Goal: Task Accomplishment & Management: Complete application form

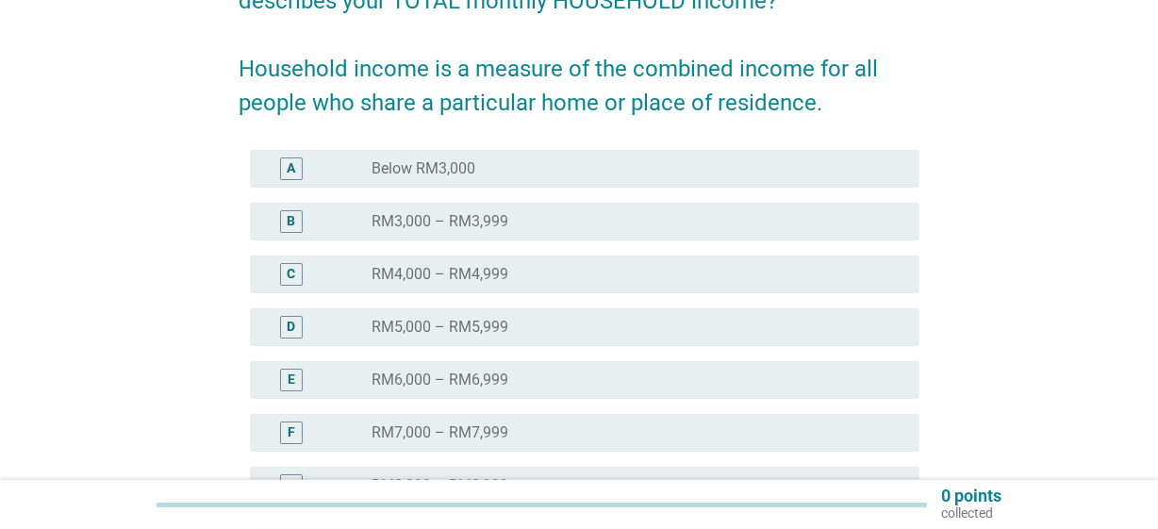
scroll to position [238, 0]
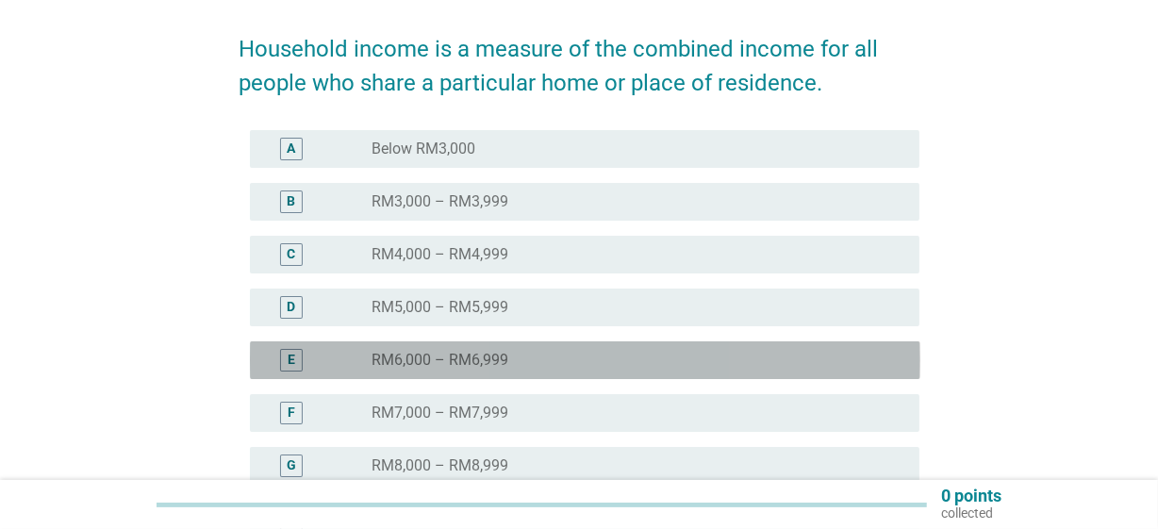
click at [414, 358] on label "RM6,000 – RM6,999" at bounding box center [440, 360] width 137 height 19
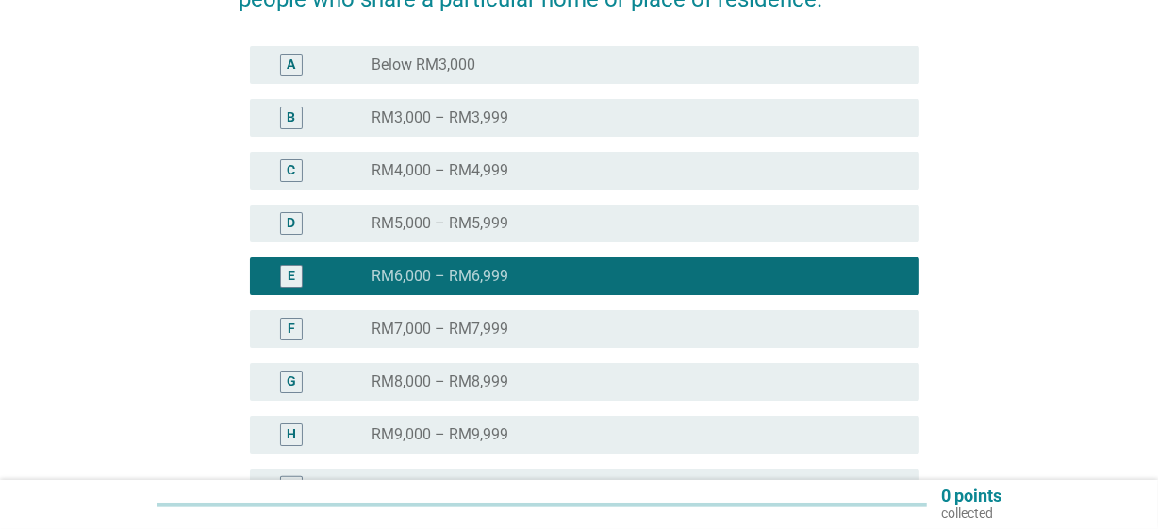
scroll to position [546, 0]
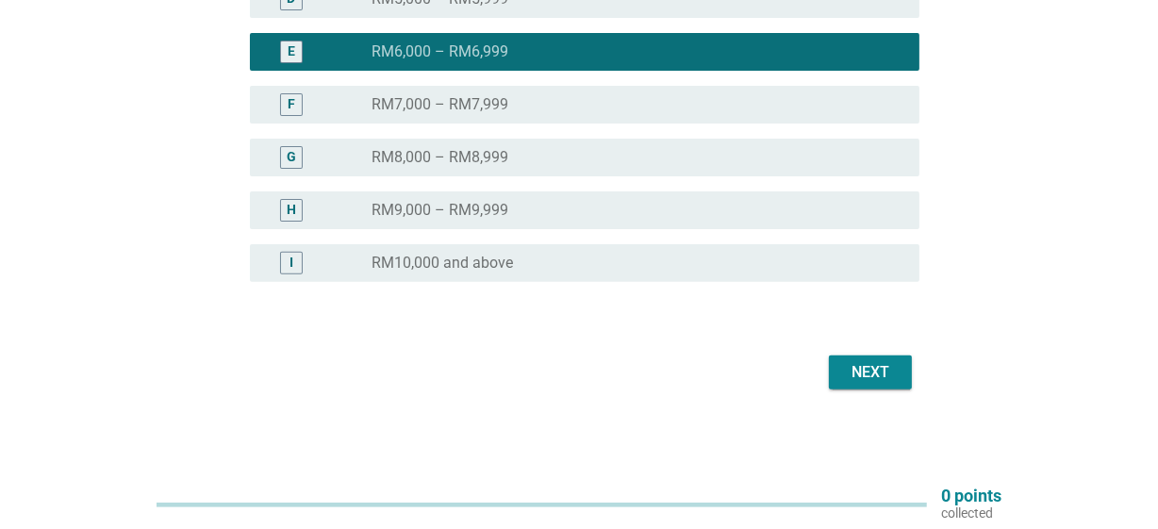
click at [848, 368] on div "Next" at bounding box center [870, 372] width 53 height 23
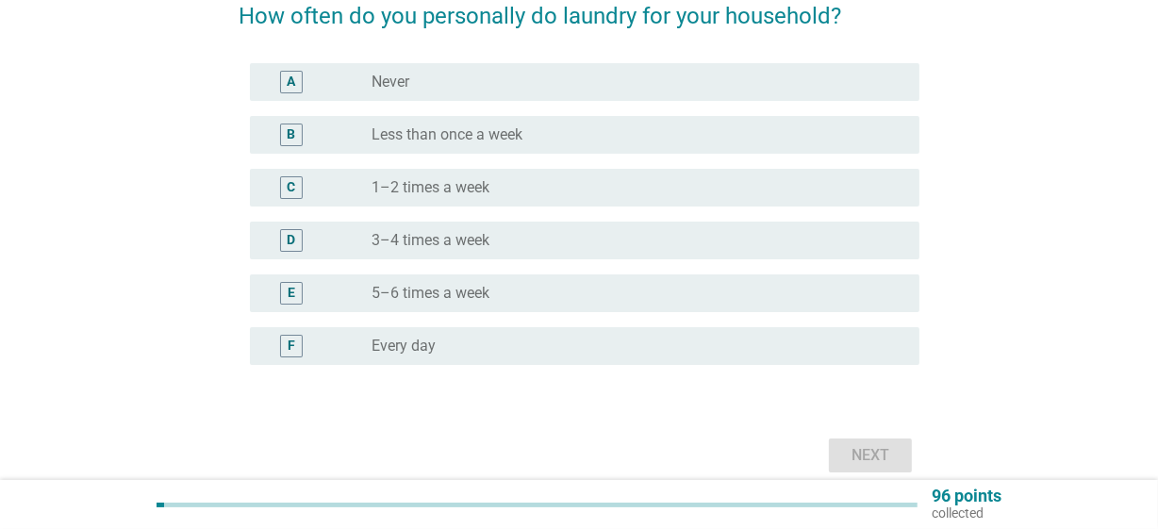
scroll to position [173, 0]
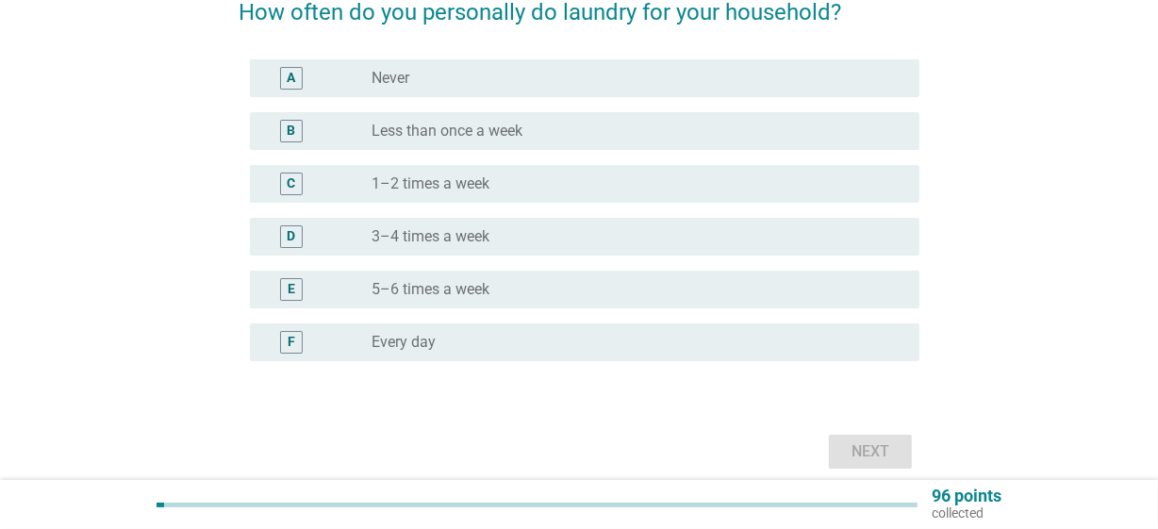
click at [597, 345] on div "radio_button_unchecked Every day" at bounding box center [631, 342] width 519 height 19
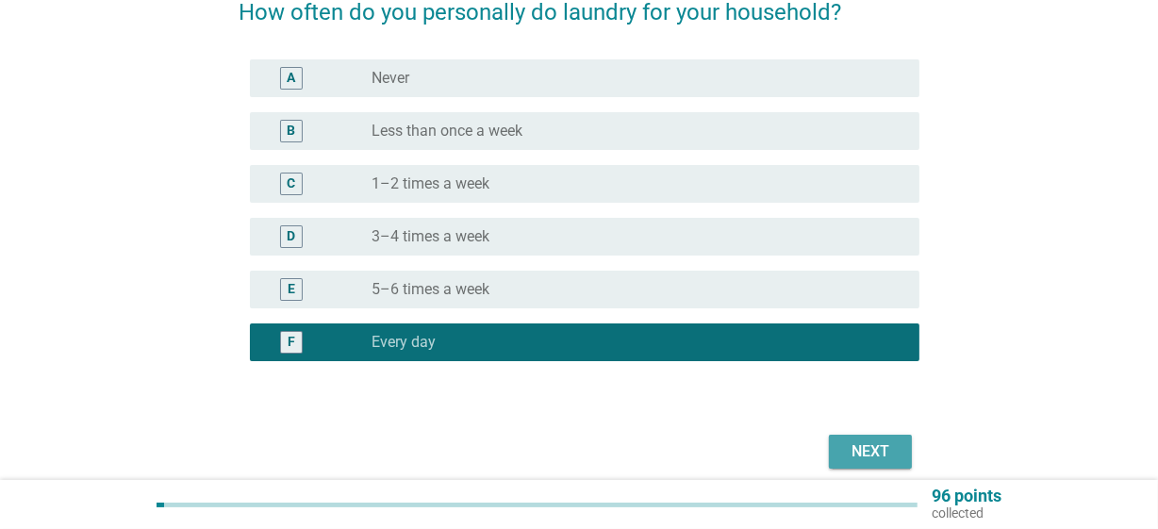
click at [861, 450] on div "Next" at bounding box center [870, 452] width 53 height 23
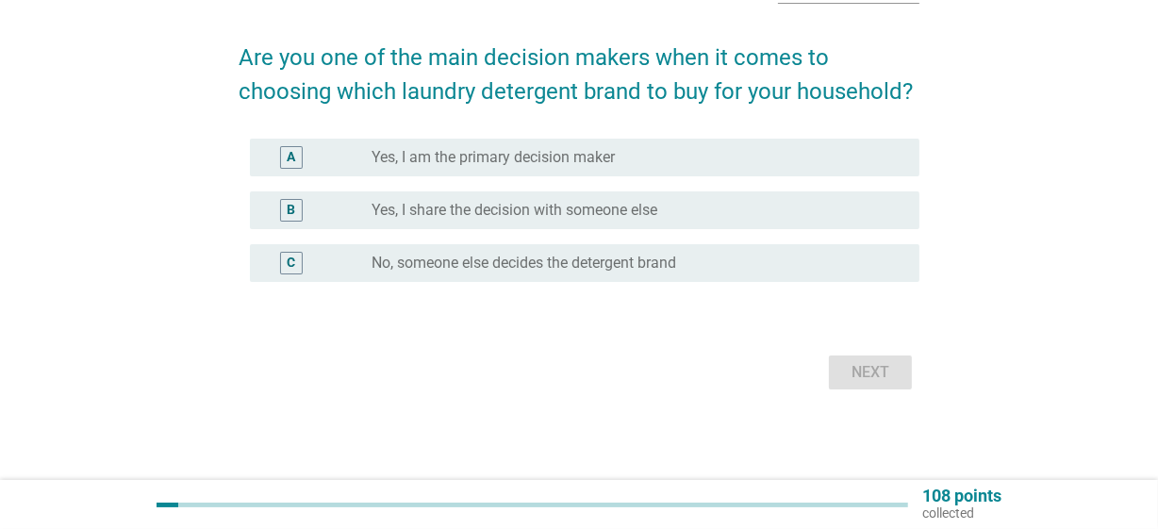
scroll to position [0, 0]
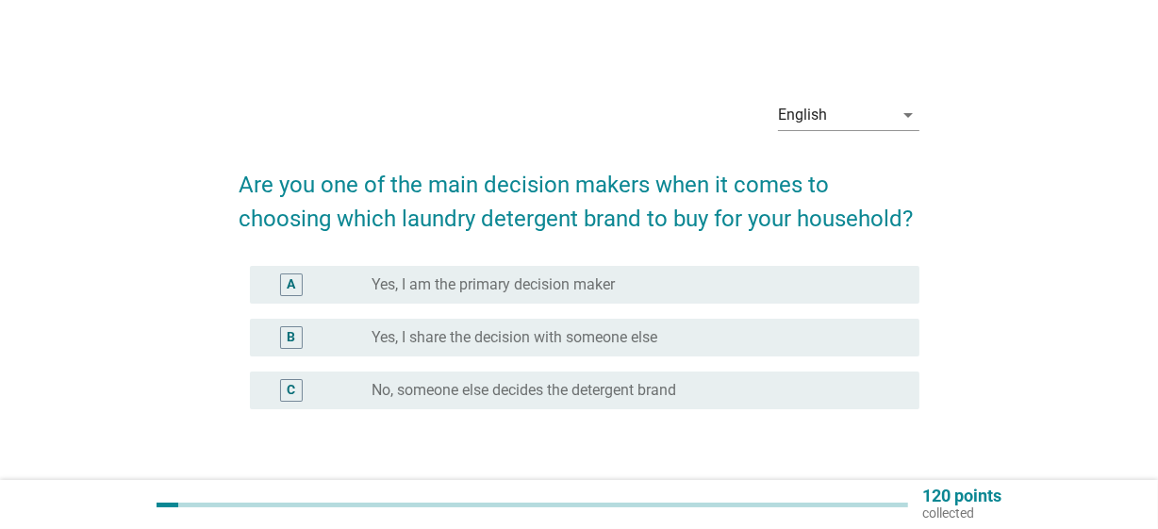
click at [888, 442] on form "Are you one of the main decision makers when it comes to choosing which laundry…" at bounding box center [580, 336] width 682 height 374
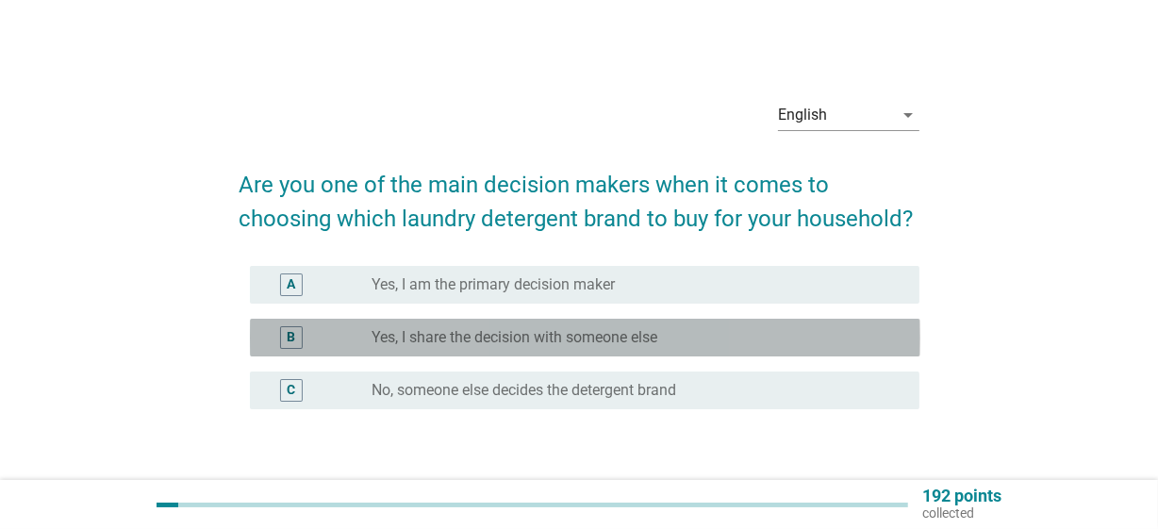
click at [688, 332] on div "radio_button_unchecked Yes, I share the decision with someone else" at bounding box center [631, 337] width 519 height 19
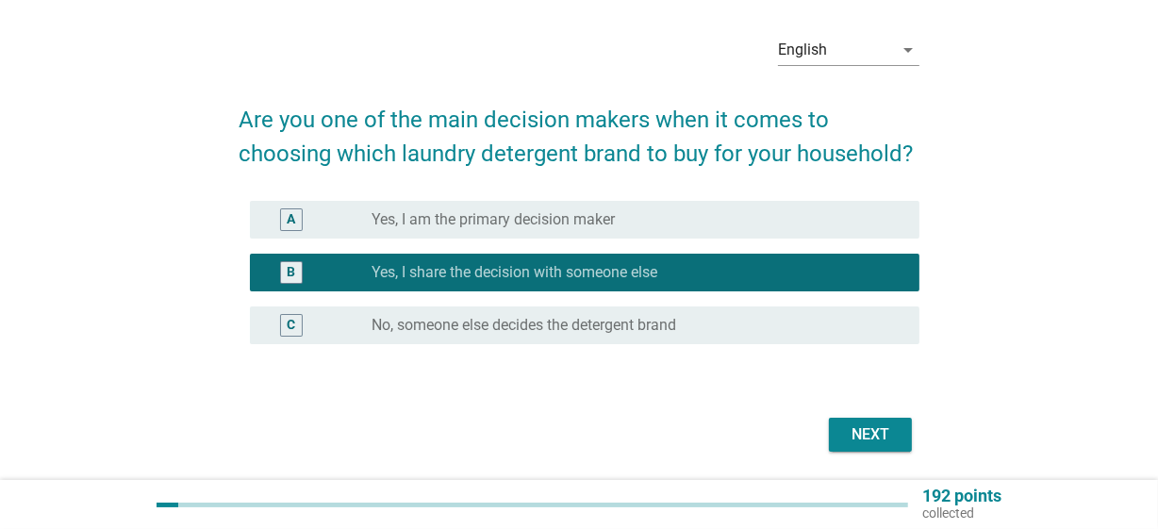
scroll to position [126, 0]
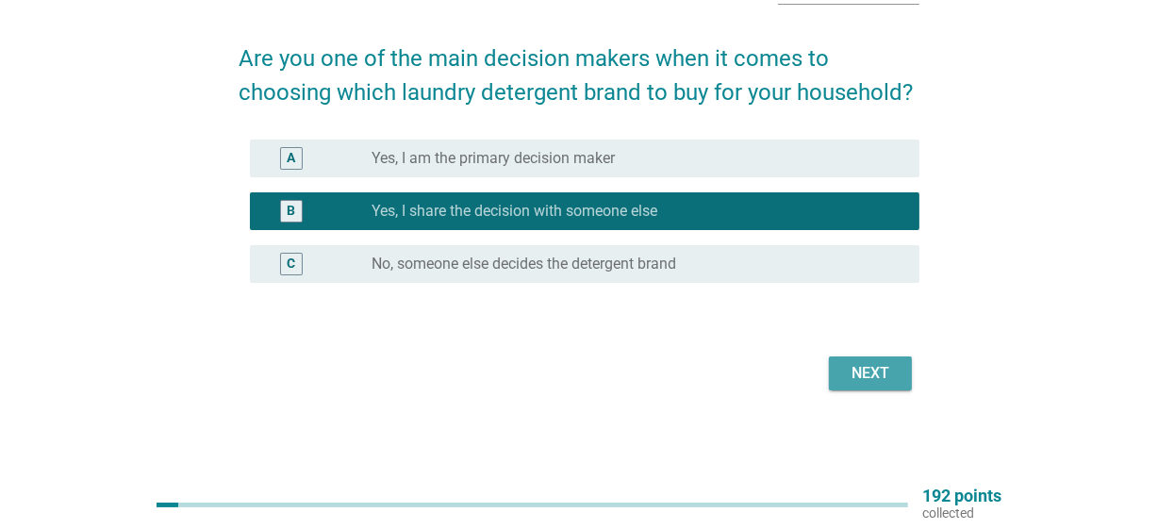
click at [886, 370] on div "Next" at bounding box center [870, 373] width 53 height 23
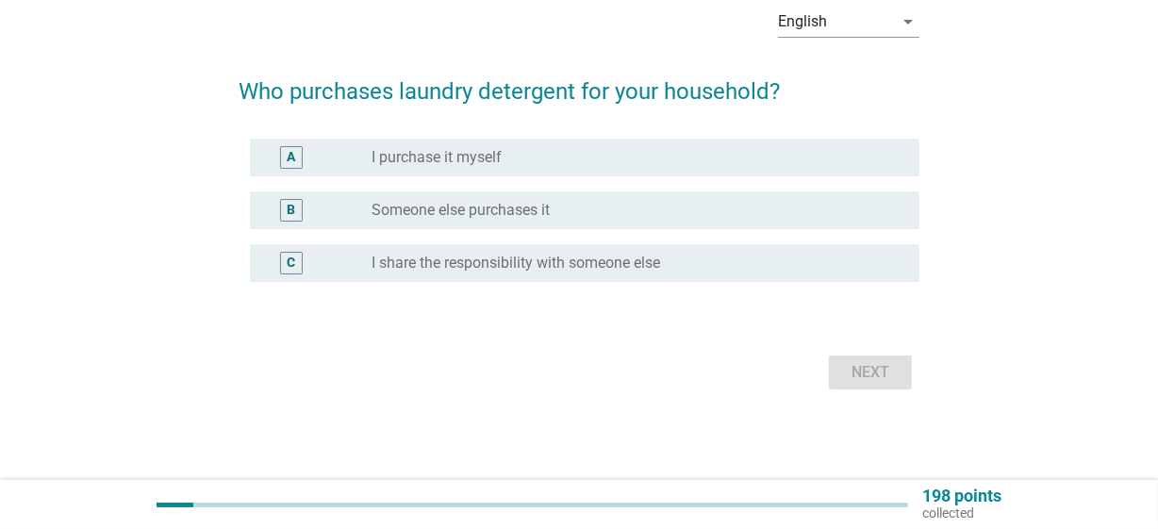
scroll to position [0, 0]
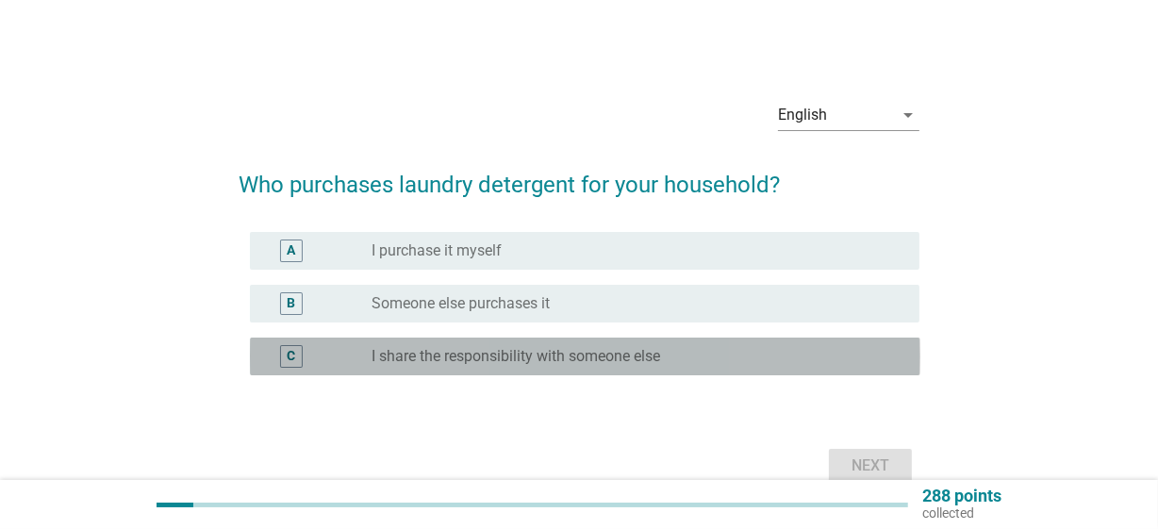
click at [581, 355] on label "I share the responsibility with someone else" at bounding box center [516, 356] width 289 height 19
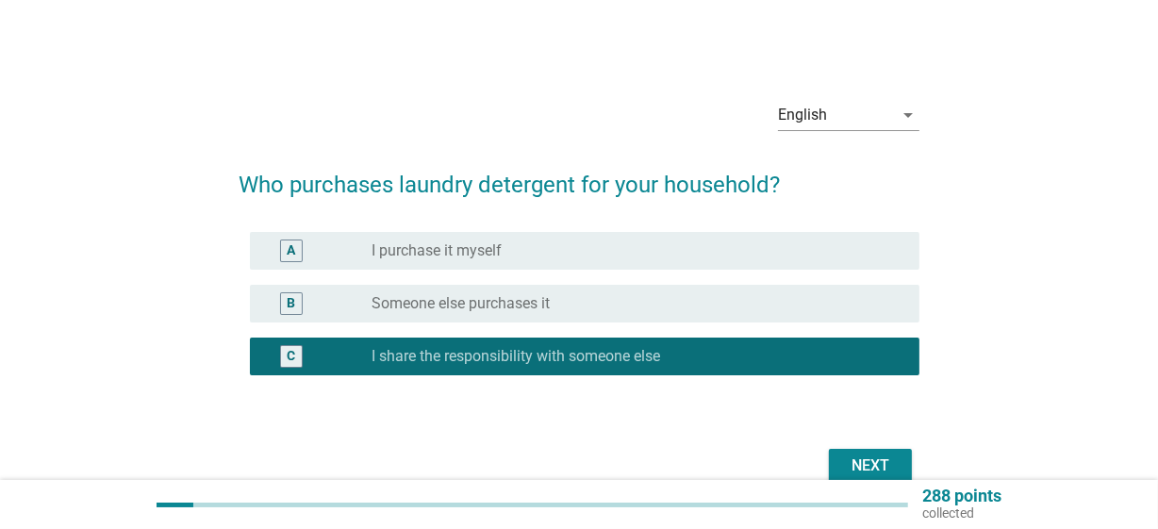
click at [602, 246] on div "radio_button_unchecked I purchase it myself" at bounding box center [631, 250] width 519 height 19
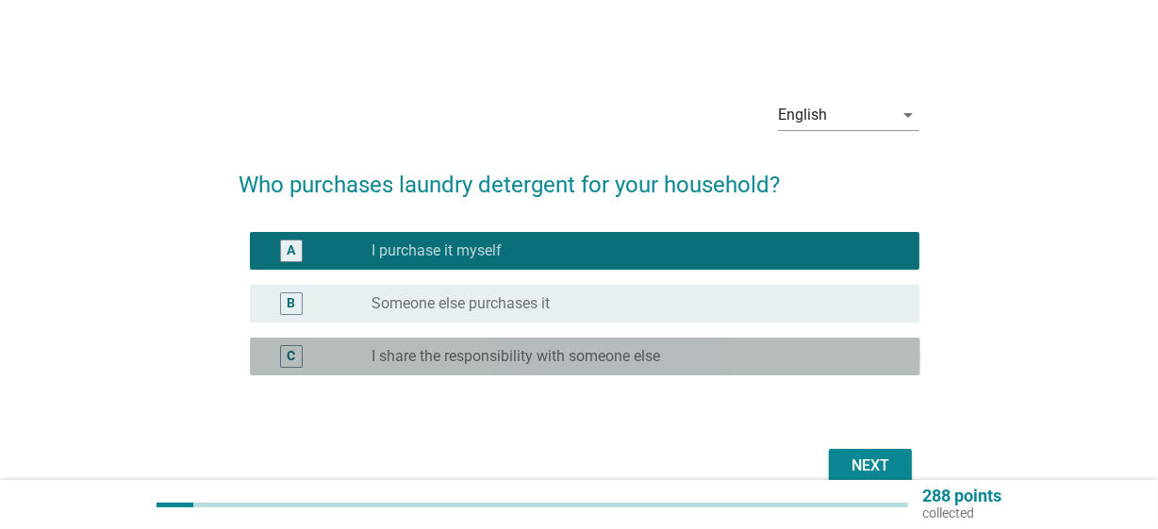
click at [638, 357] on label "I share the responsibility with someone else" at bounding box center [516, 356] width 289 height 19
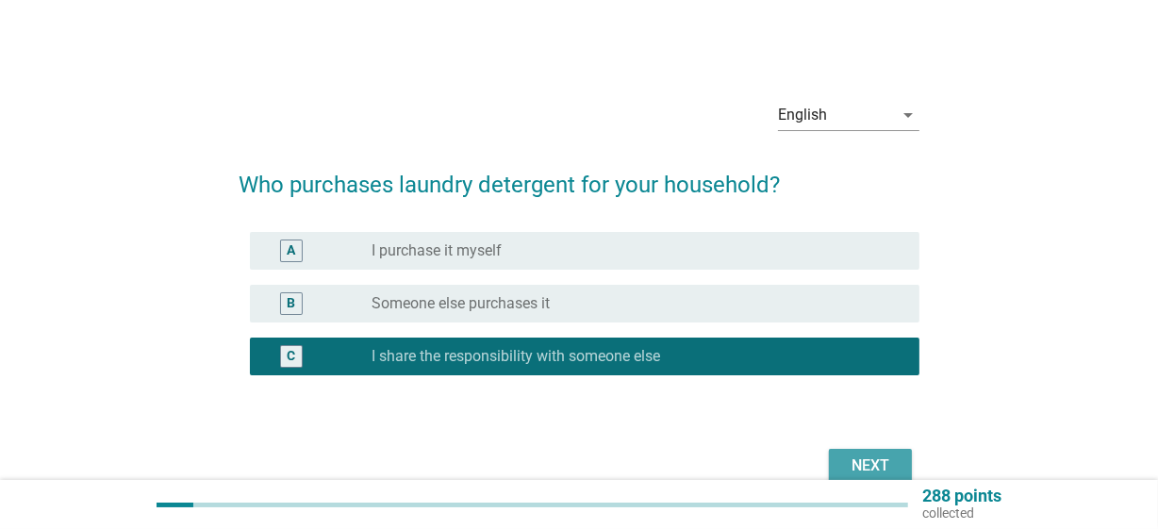
click at [856, 452] on button "Next" at bounding box center [870, 466] width 83 height 34
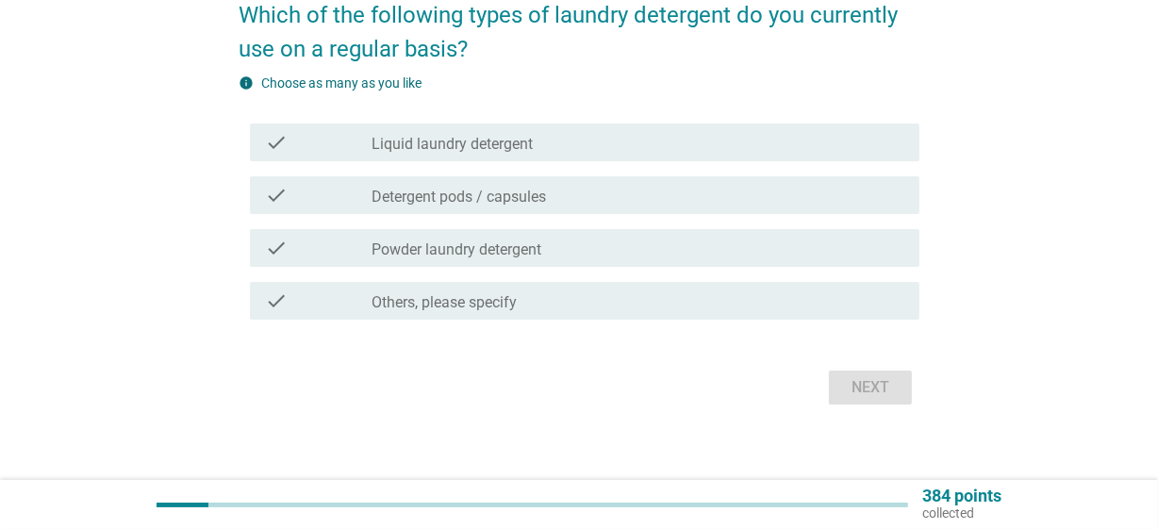
scroll to position [171, 0]
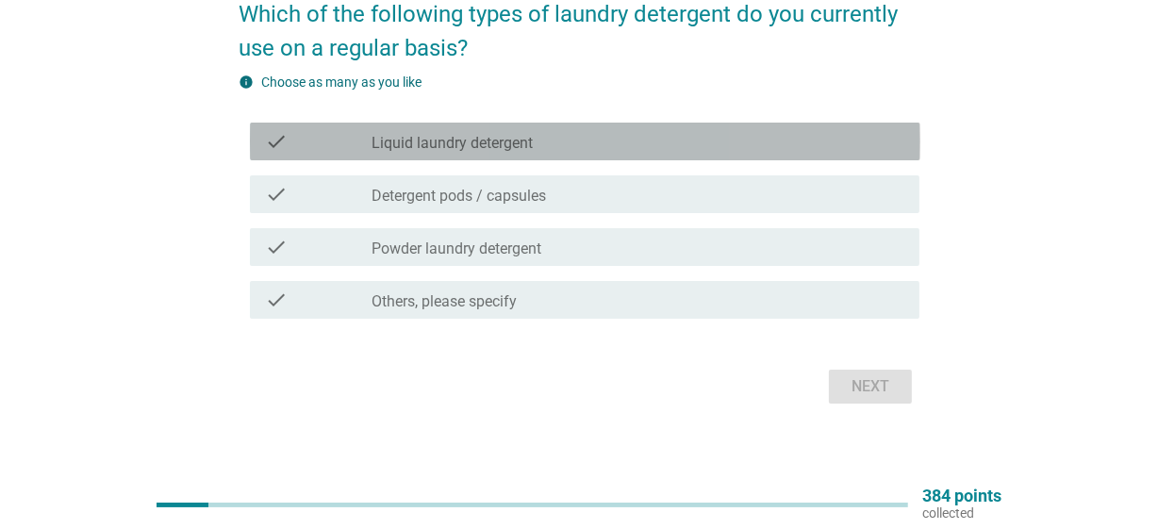
click at [556, 131] on div "check_box_outline_blank Liquid laundry detergent" at bounding box center [639, 141] width 534 height 23
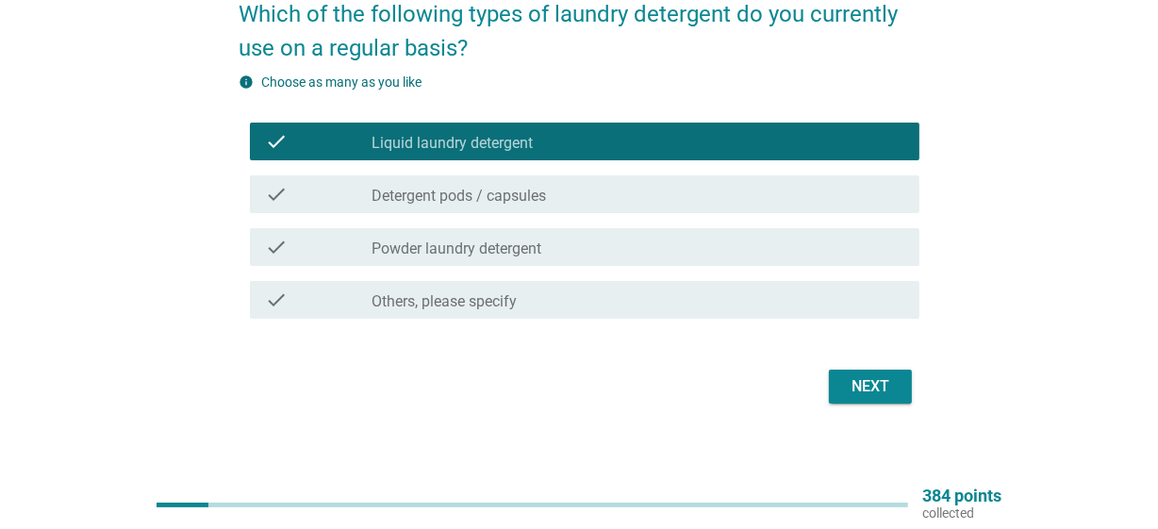
click at [890, 388] on div "Next" at bounding box center [870, 386] width 53 height 23
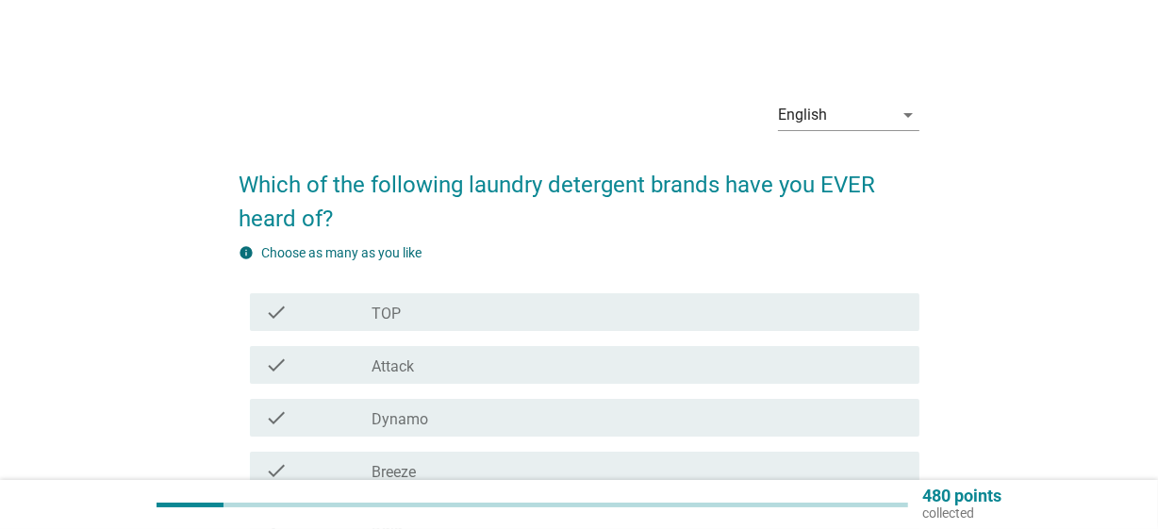
scroll to position [85, 0]
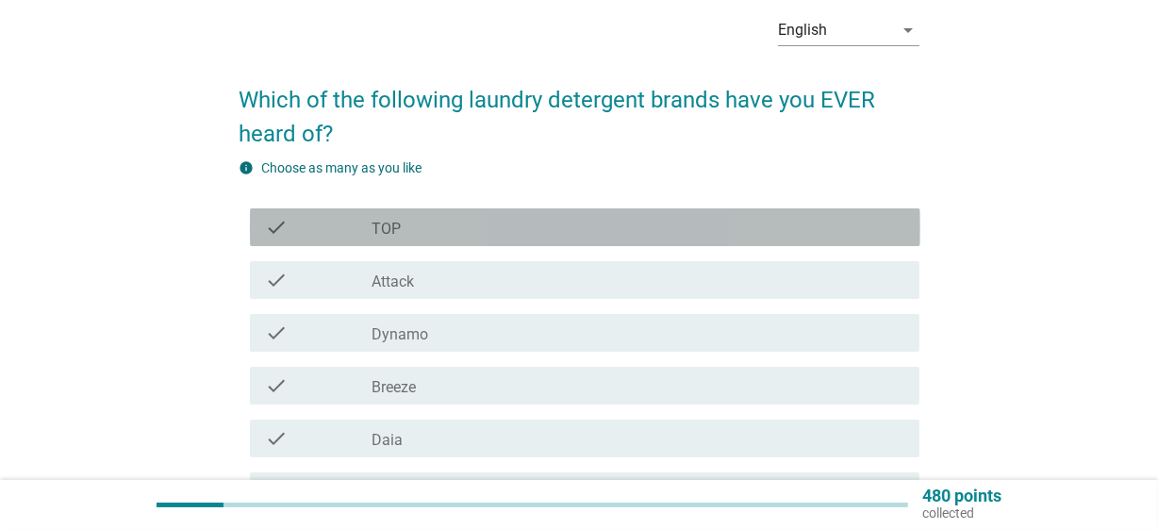
click at [452, 216] on div "check_box_outline_blank TOP" at bounding box center [639, 227] width 534 height 23
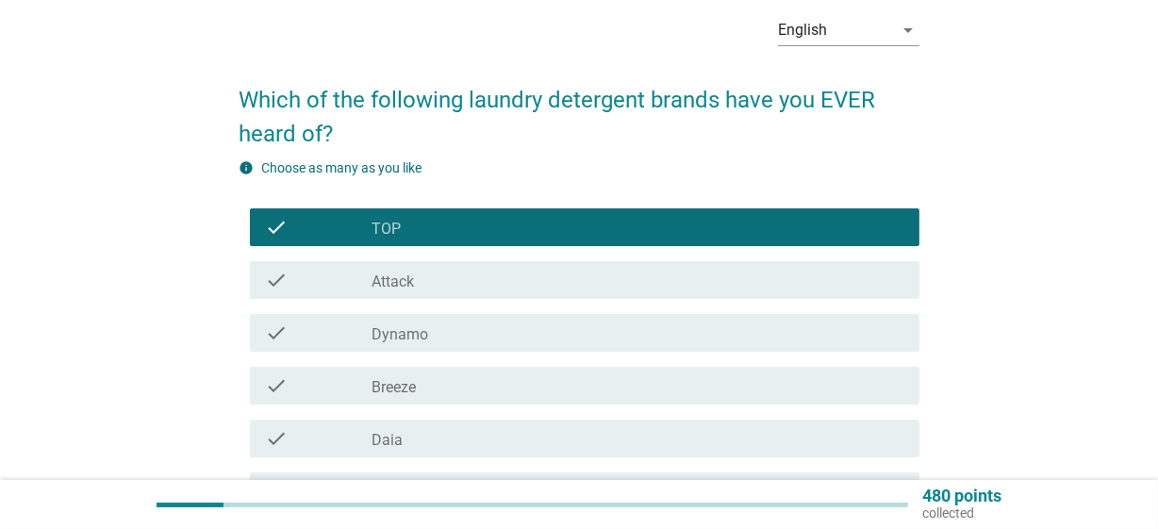
click at [456, 271] on div "check_box_outline_blank Attack" at bounding box center [639, 280] width 534 height 23
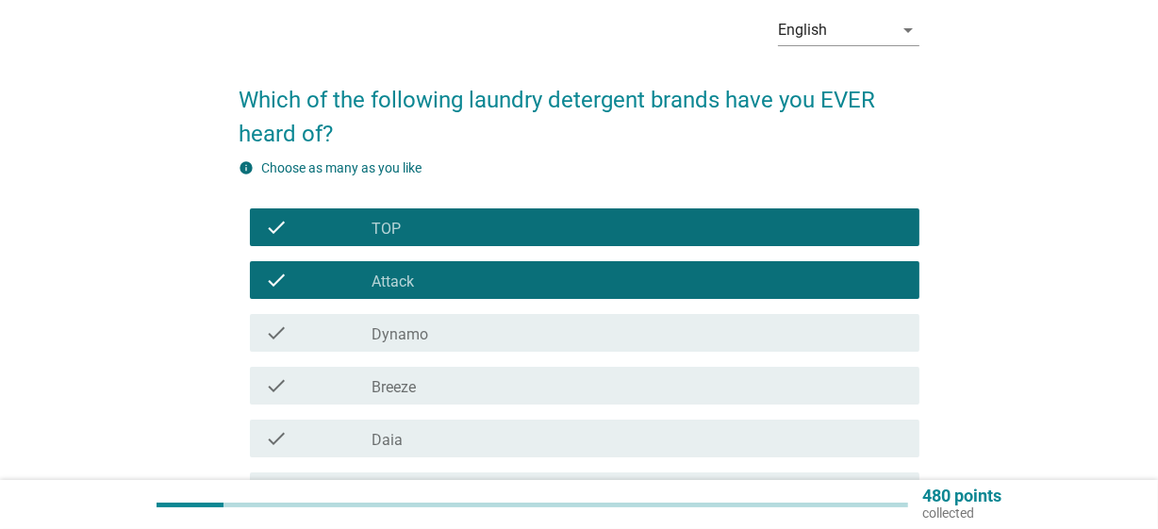
click at [464, 321] on div "check check_box_outline_blank Dynamo" at bounding box center [585, 333] width 671 height 38
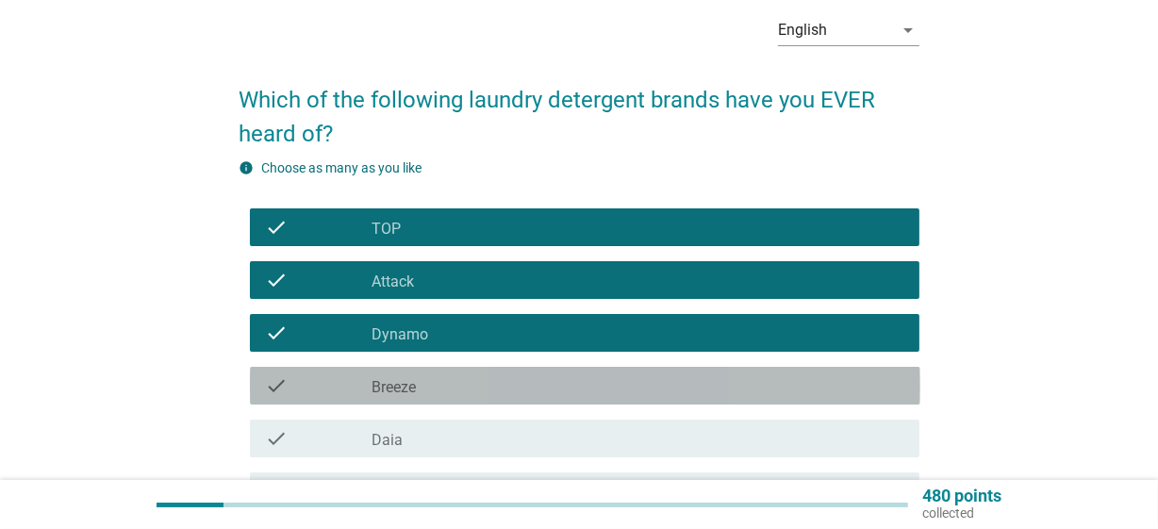
click at [480, 383] on div "check_box_outline_blank Breeze" at bounding box center [639, 385] width 534 height 23
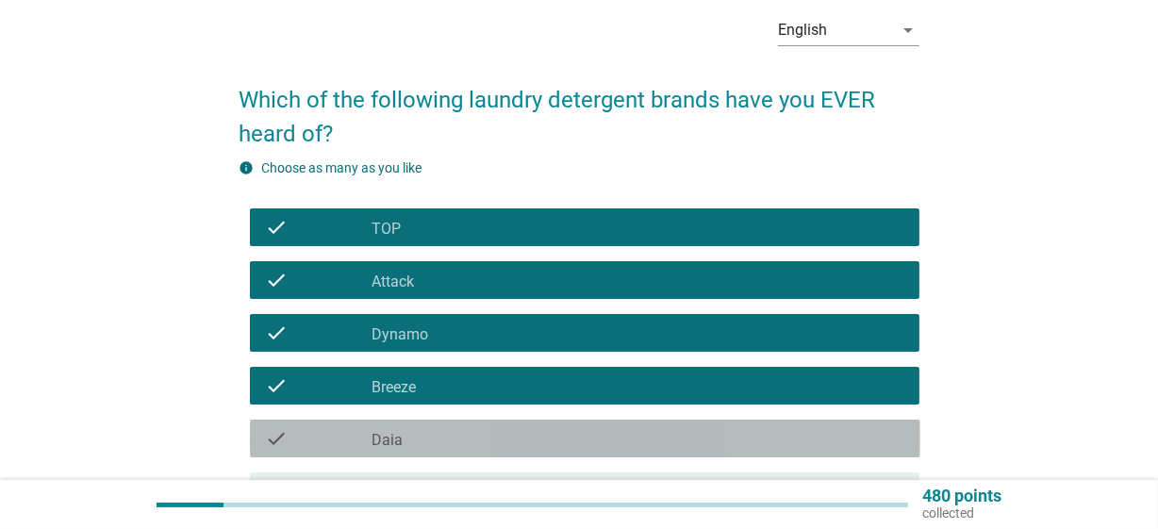
click at [492, 437] on div "check_box_outline_blank Daia" at bounding box center [639, 438] width 534 height 23
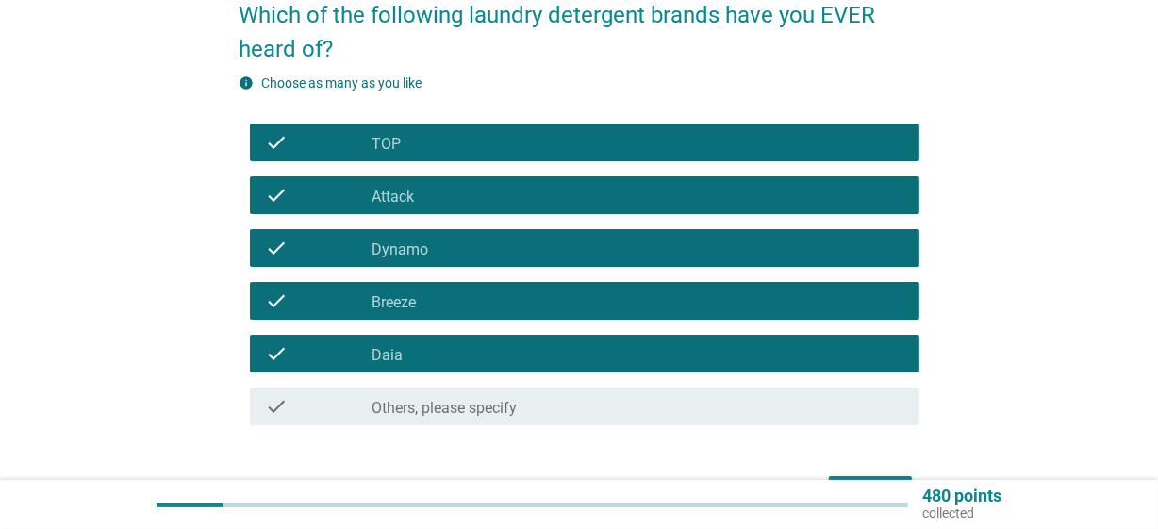
scroll to position [257, 0]
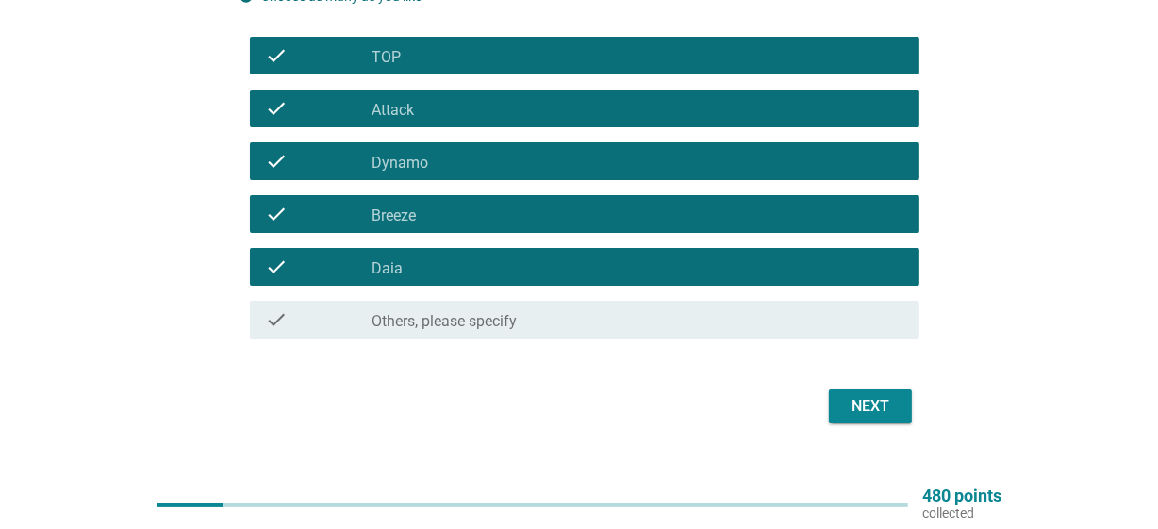
click at [840, 402] on button "Next" at bounding box center [870, 407] width 83 height 34
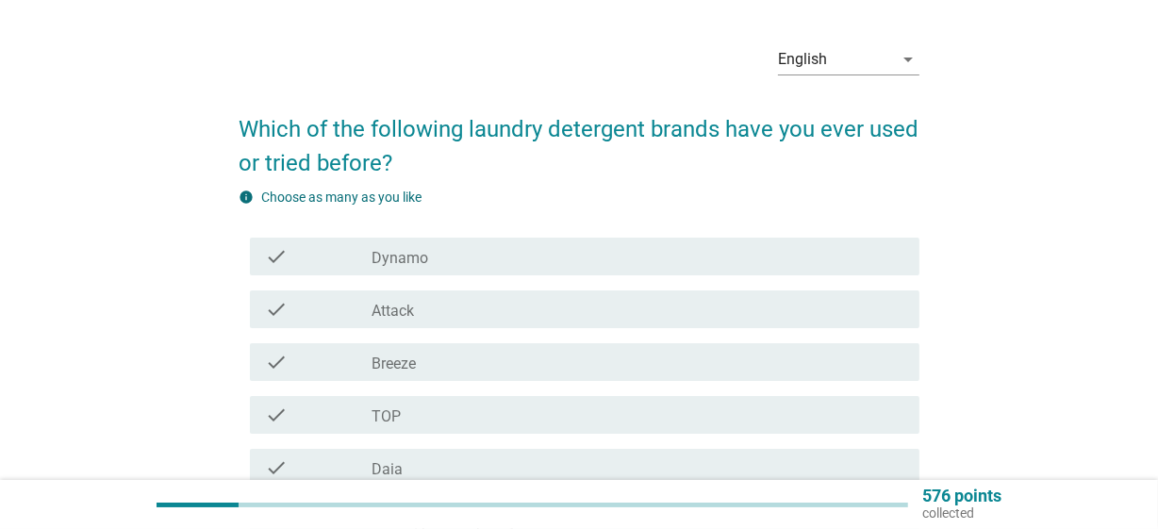
scroll to position [85, 0]
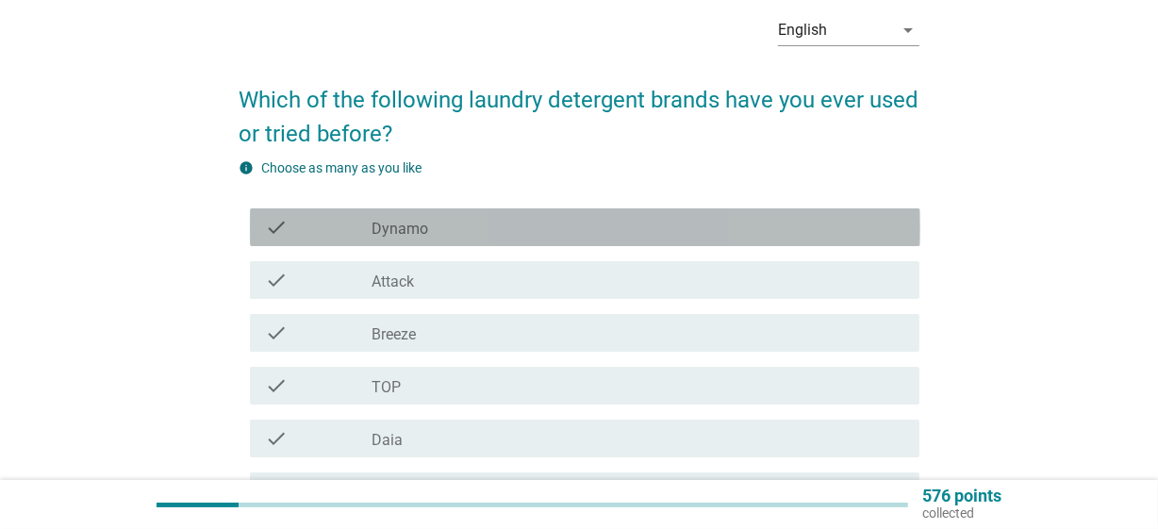
click at [454, 237] on div "check check_box_outline_blank Dynamo" at bounding box center [585, 227] width 671 height 38
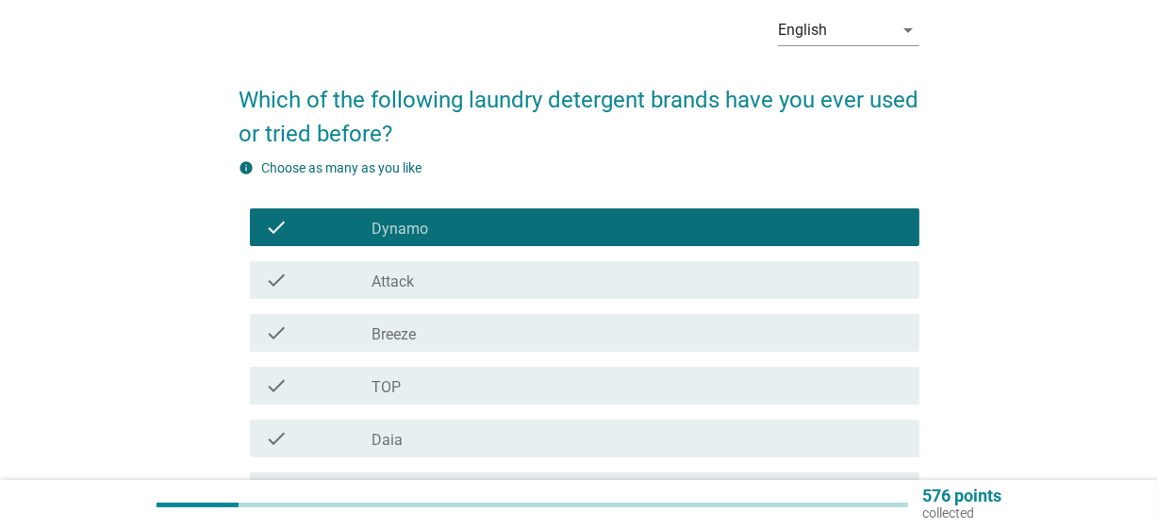
click at [462, 282] on div "check_box_outline_blank Attack" at bounding box center [639, 280] width 534 height 23
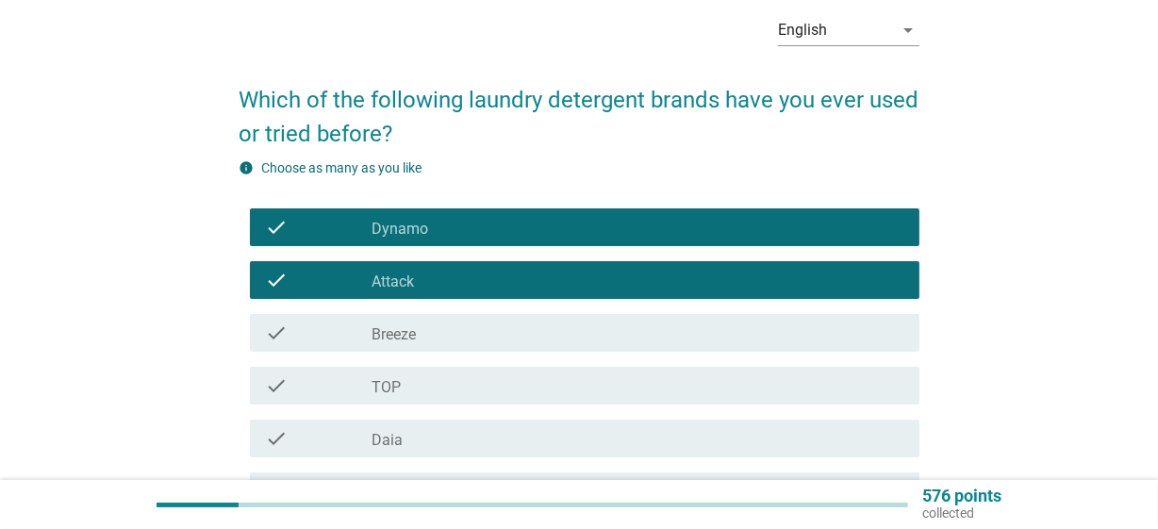
click at [471, 333] on div "check_box_outline_blank Breeze" at bounding box center [639, 333] width 534 height 23
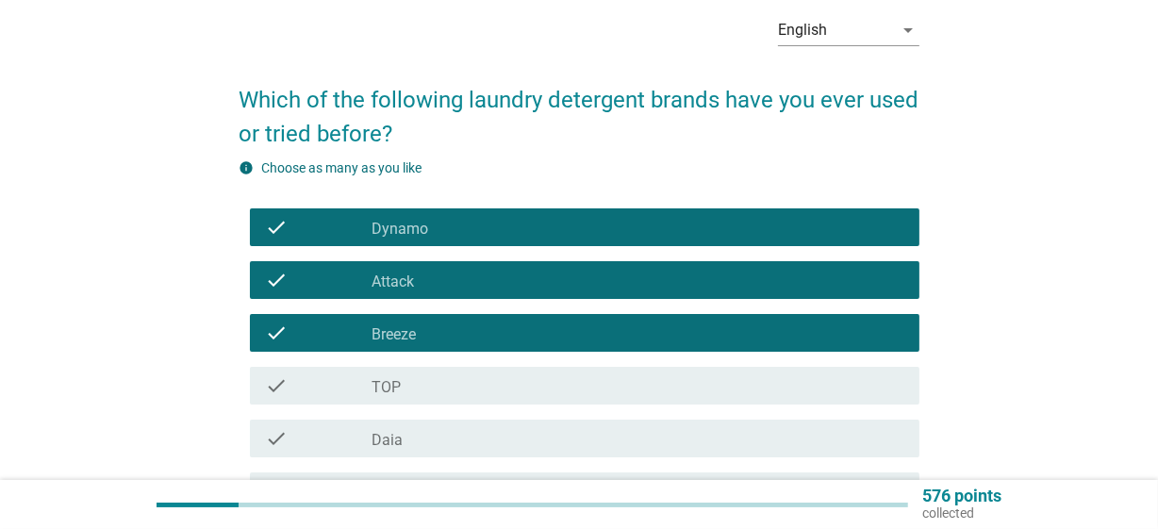
click at [480, 382] on div "check_box_outline_blank TOP" at bounding box center [639, 385] width 534 height 23
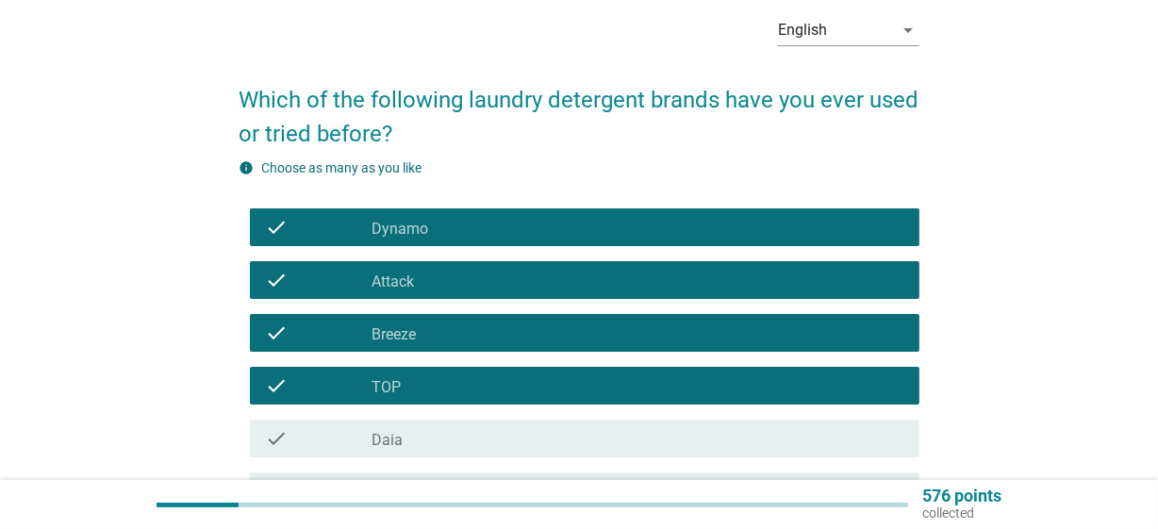
click at [502, 437] on div "check_box_outline_blank Daia" at bounding box center [639, 438] width 534 height 23
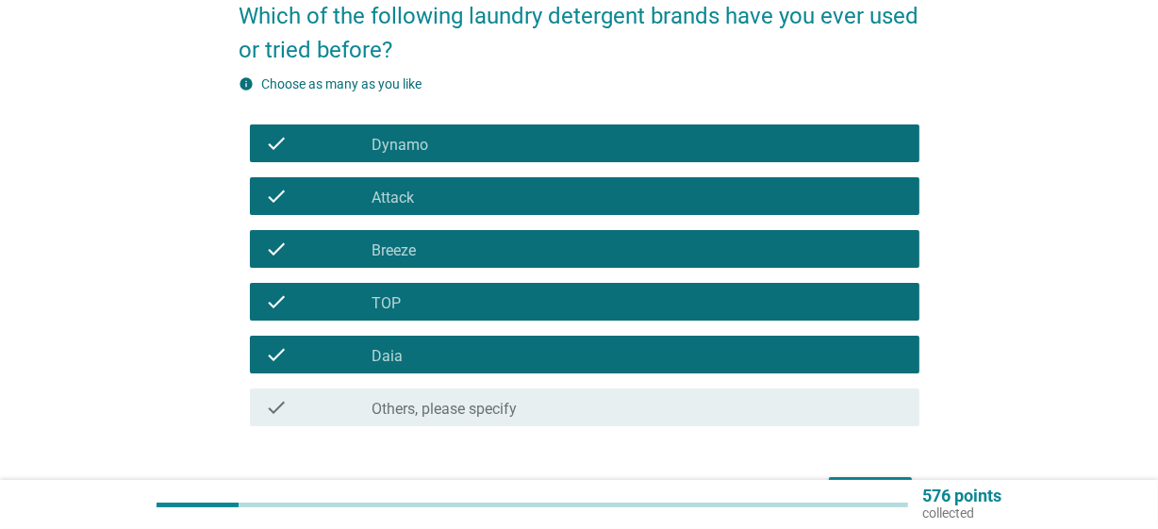
scroll to position [291, 0]
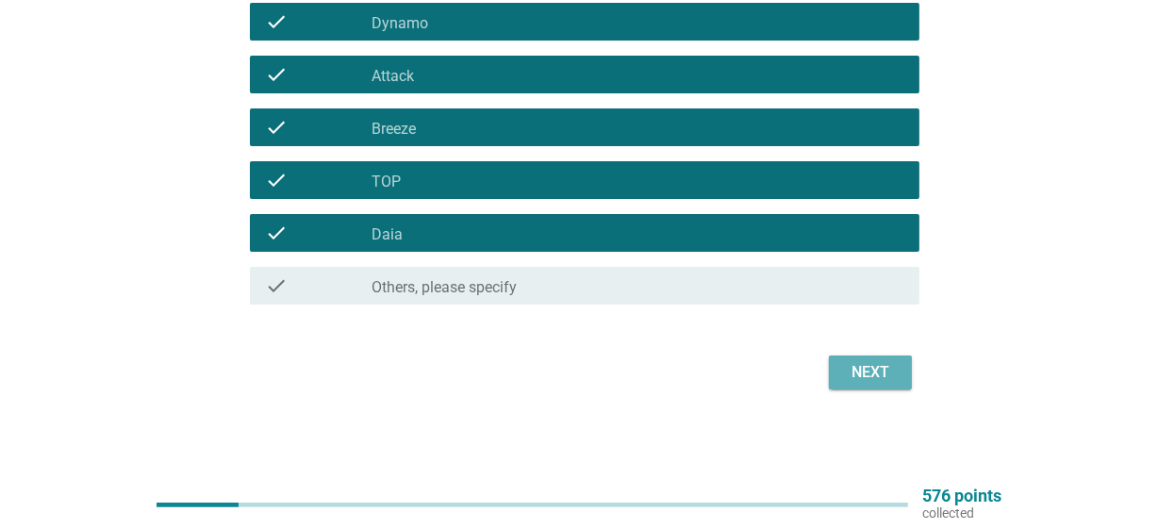
click at [853, 363] on div "Next" at bounding box center [870, 372] width 53 height 23
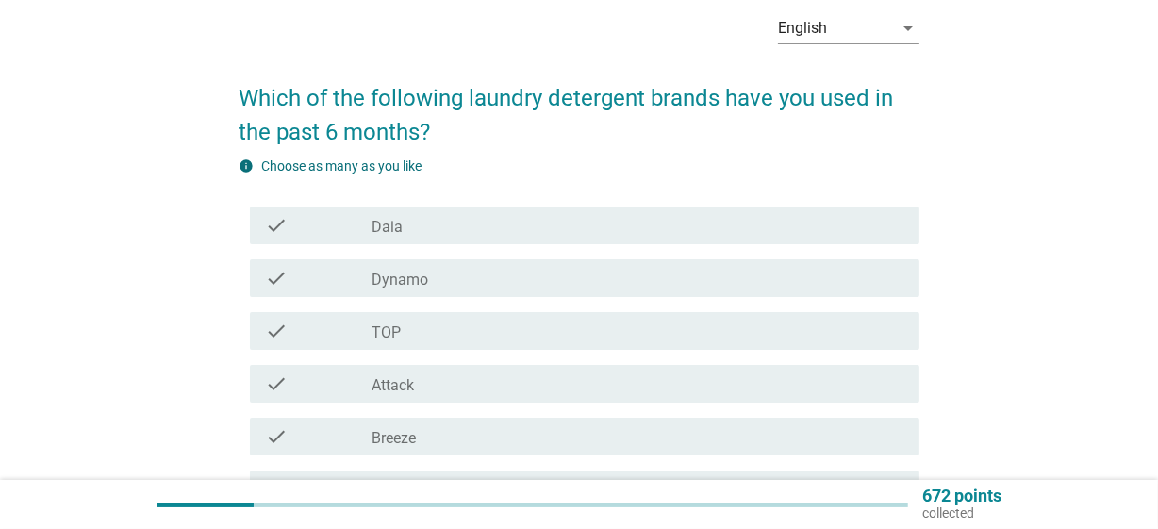
scroll to position [171, 0]
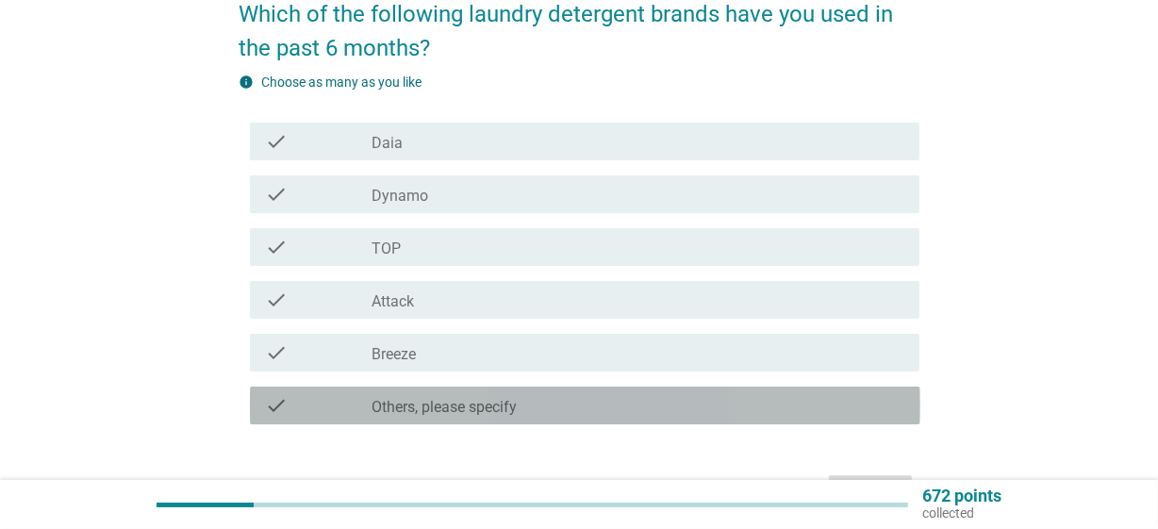
click at [274, 404] on icon "check" at bounding box center [276, 405] width 23 height 23
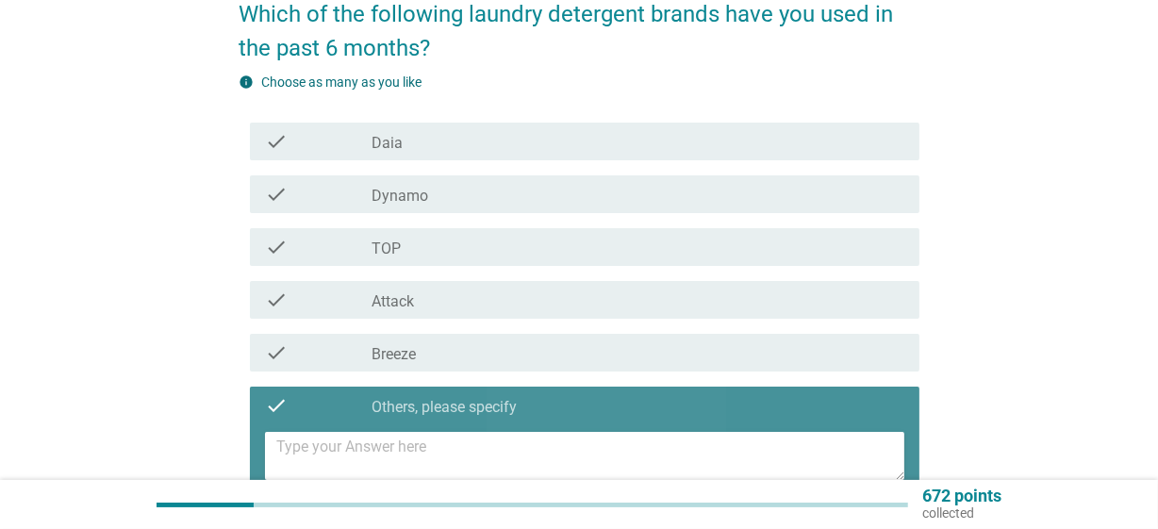
click at [282, 405] on icon "check" at bounding box center [276, 405] width 23 height 23
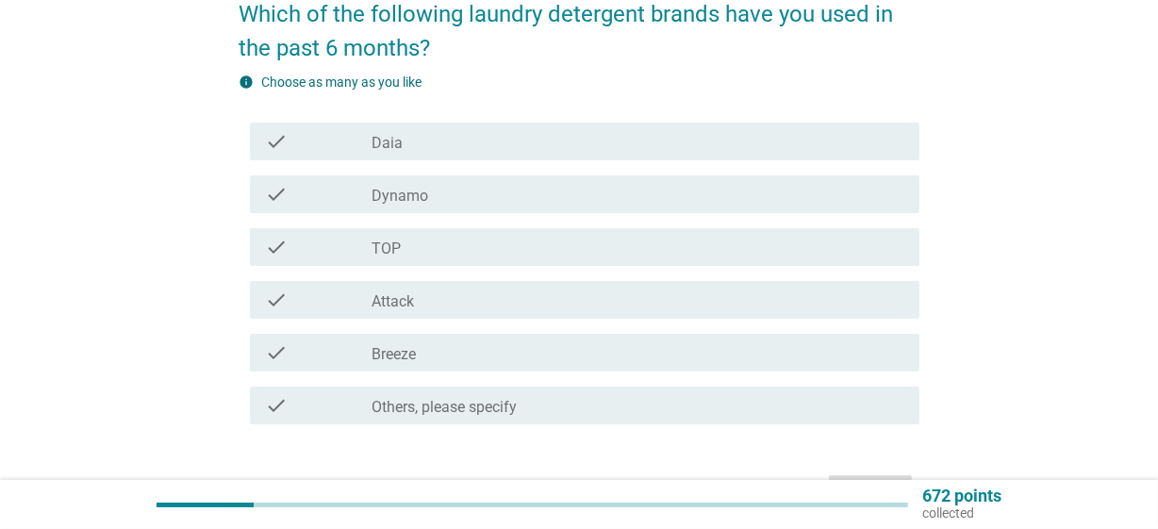
click at [388, 191] on label "Dynamo" at bounding box center [400, 196] width 57 height 19
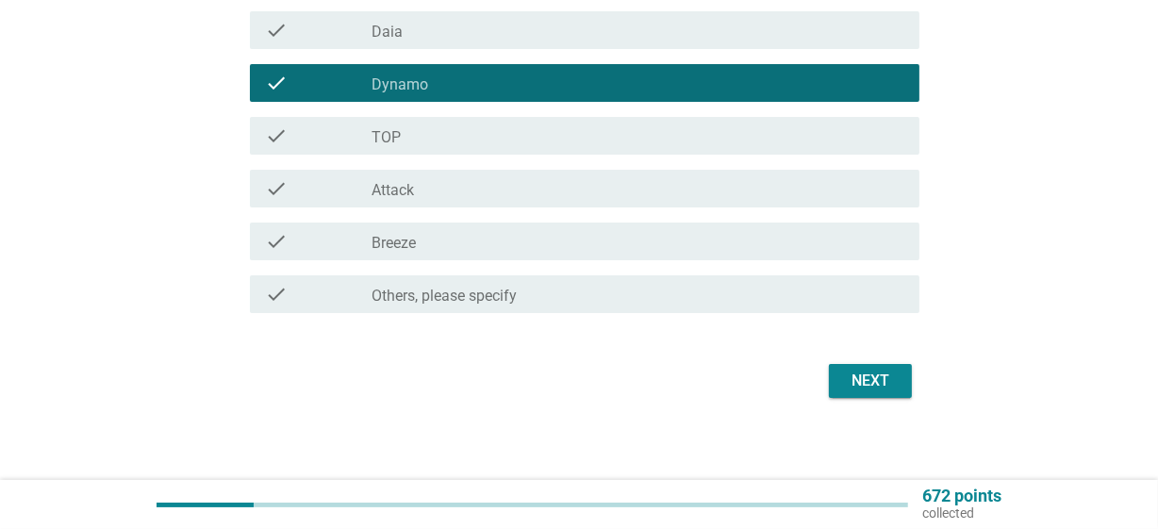
scroll to position [291, 0]
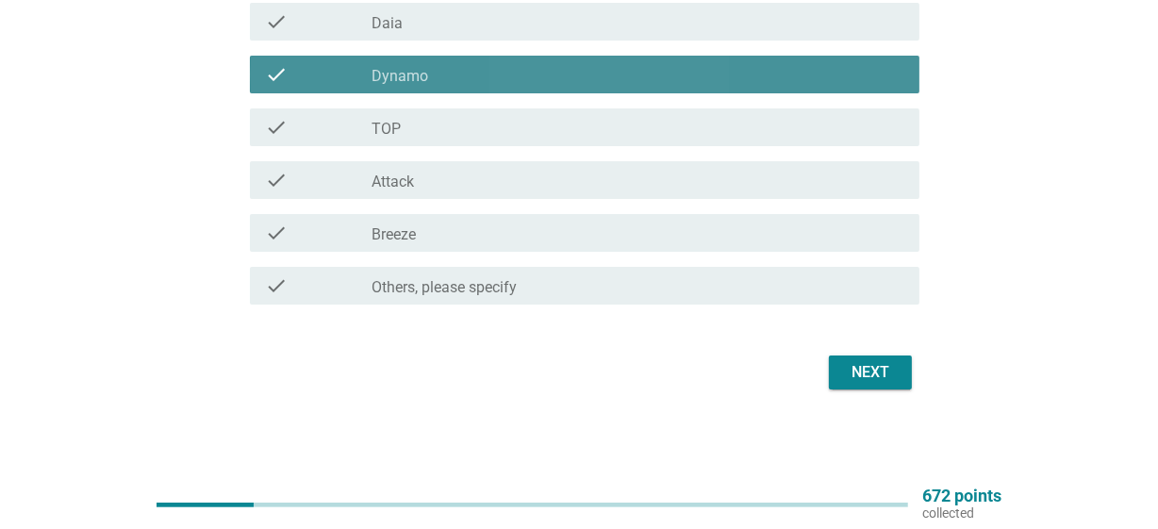
click at [551, 76] on div "check_box_outline_blank Dynamo" at bounding box center [639, 74] width 534 height 23
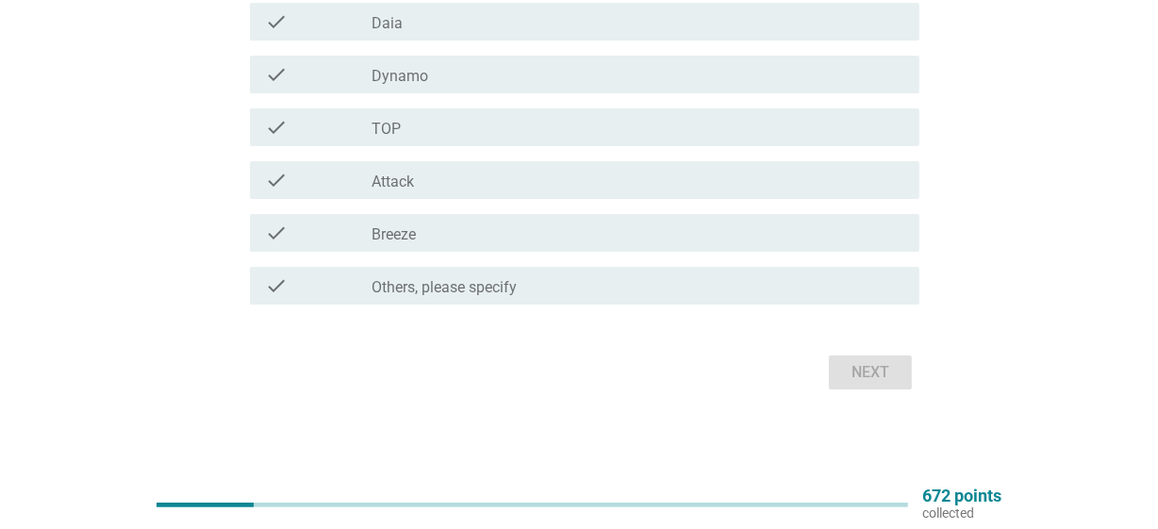
click at [550, 216] on div "check check_box Breeze" at bounding box center [585, 233] width 671 height 38
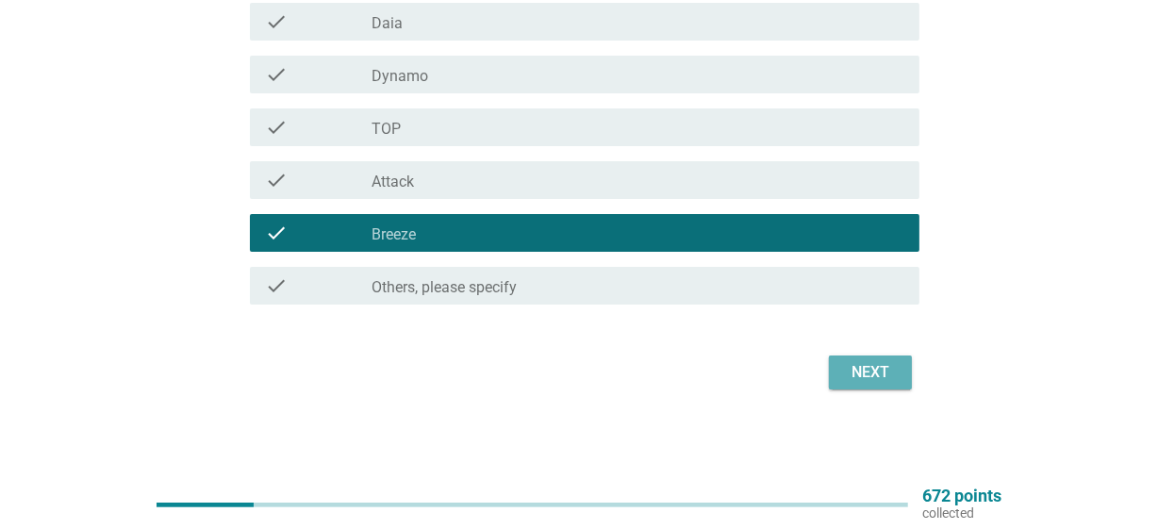
click at [885, 374] on div "Next" at bounding box center [870, 372] width 53 height 23
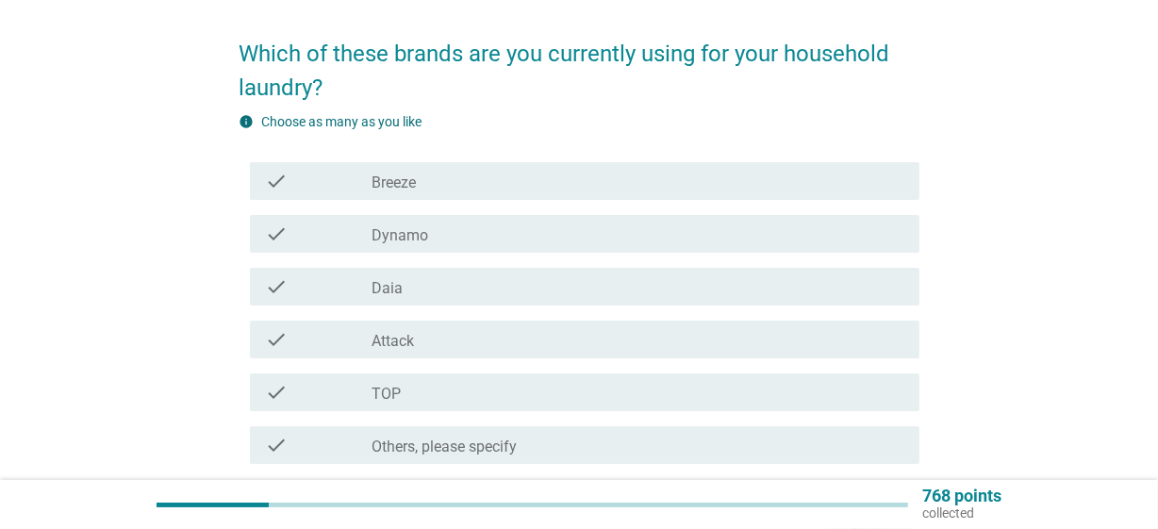
scroll to position [171, 0]
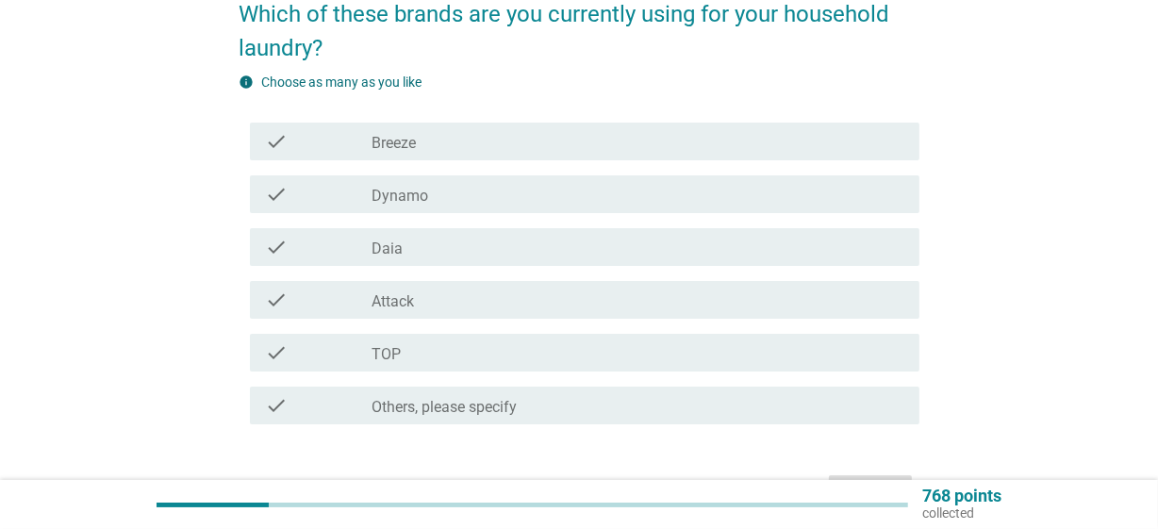
click at [443, 146] on div "check_box Breeze" at bounding box center [639, 141] width 534 height 23
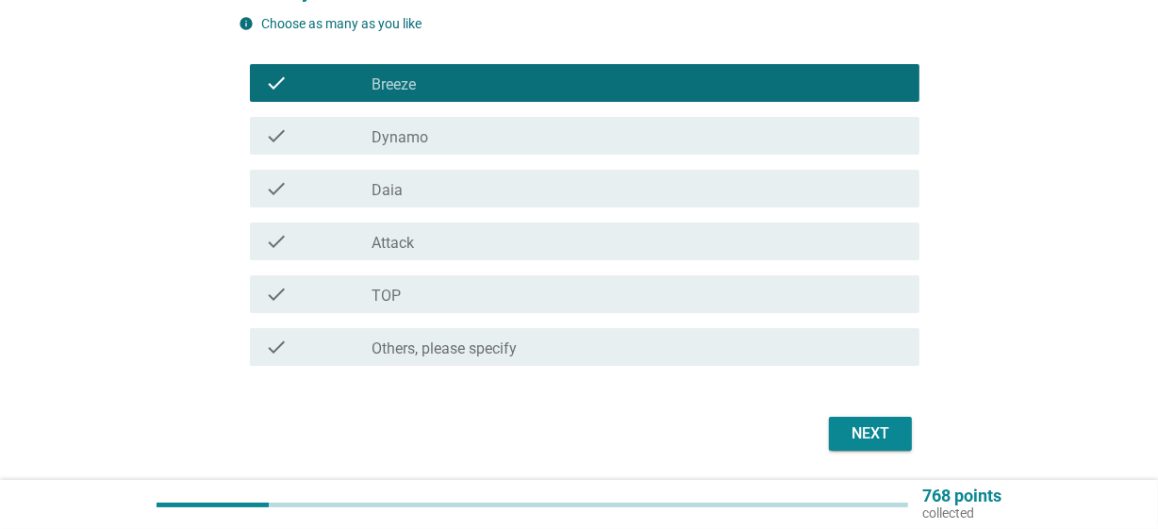
scroll to position [291, 0]
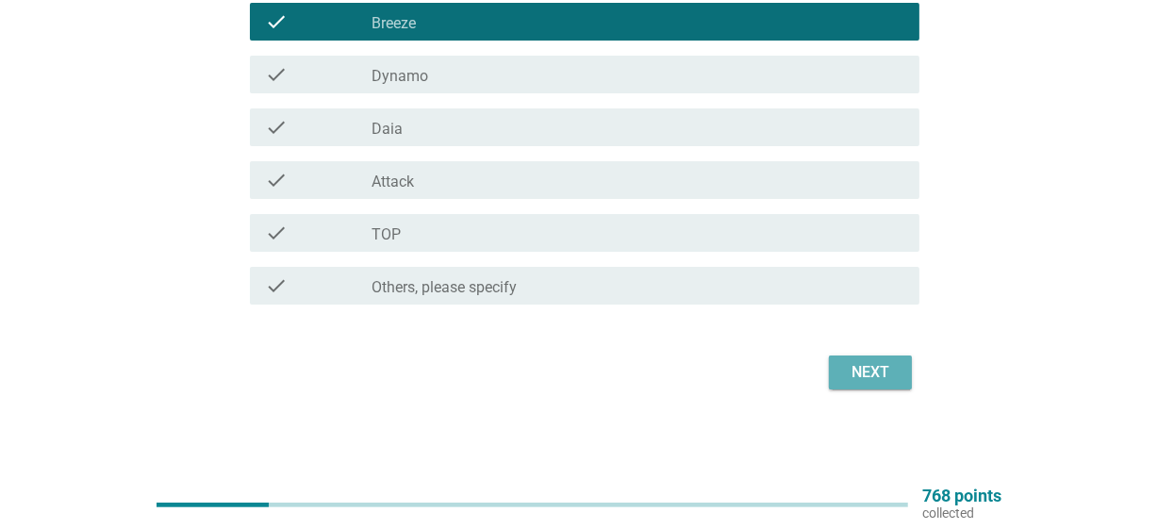
click at [868, 371] on div "Next" at bounding box center [870, 372] width 53 height 23
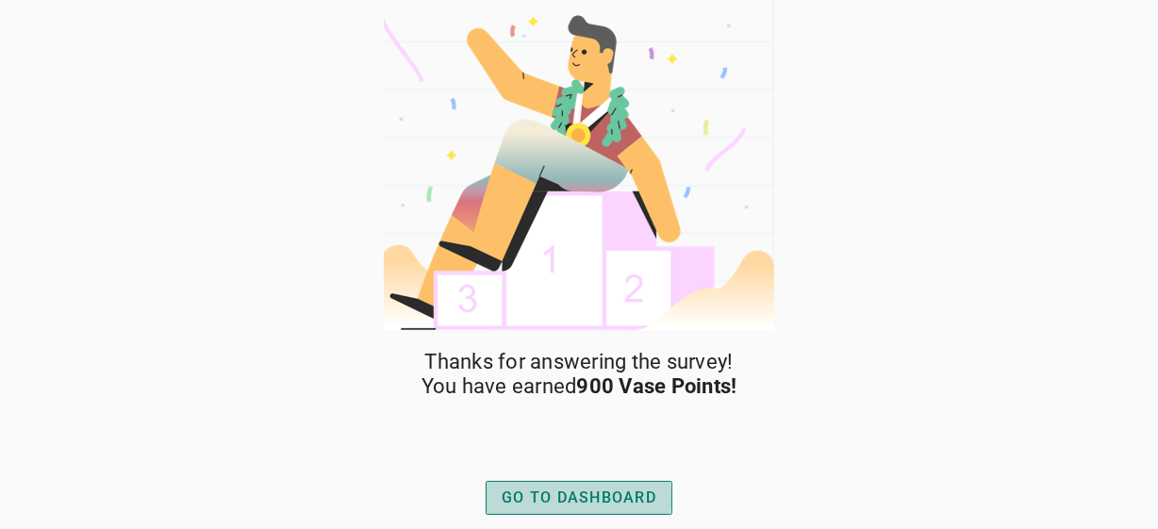
click at [613, 489] on div "GO TO DASHBOARD" at bounding box center [579, 498] width 155 height 23
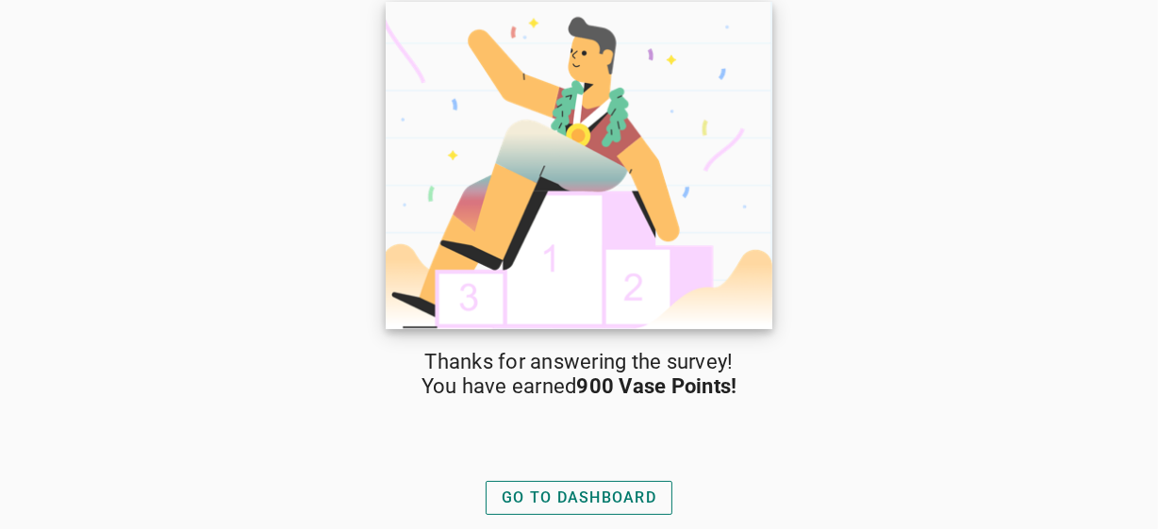
click at [633, 79] on img at bounding box center [579, 165] width 387 height 327
